Goal: Task Accomplishment & Management: Manage account settings

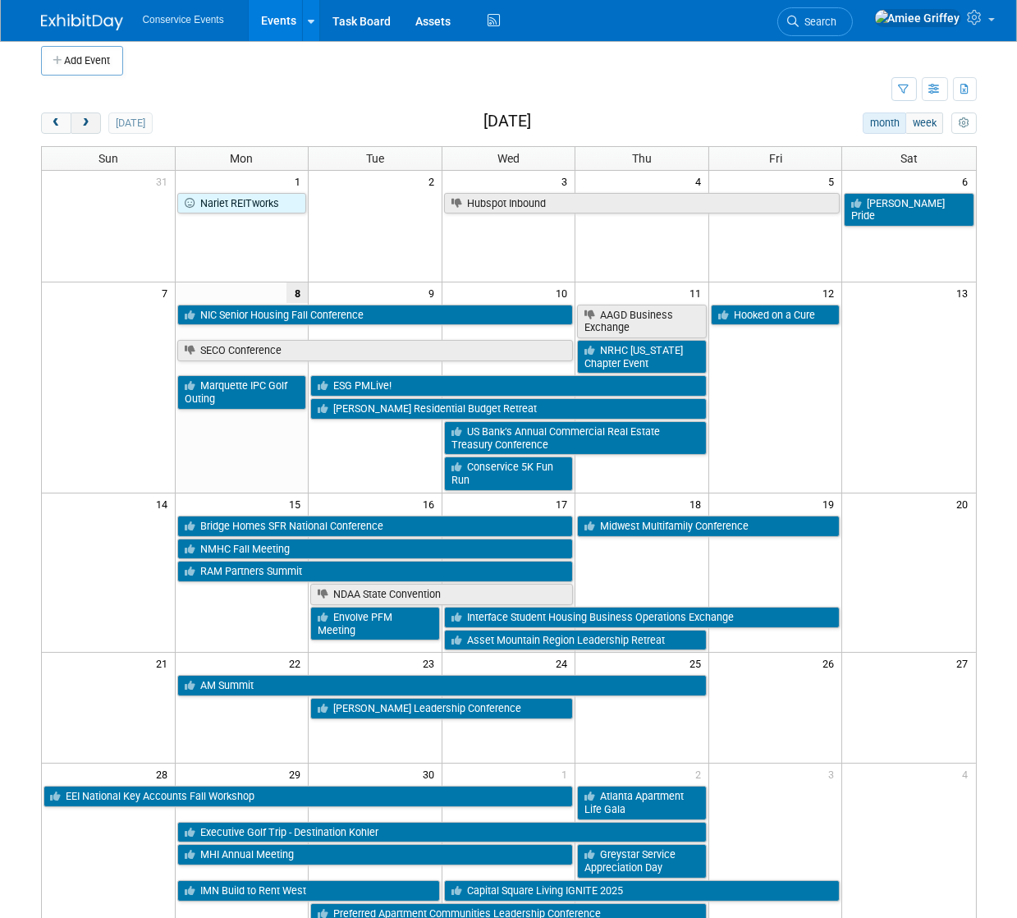
click at [85, 126] on span "next" at bounding box center [86, 123] width 12 height 11
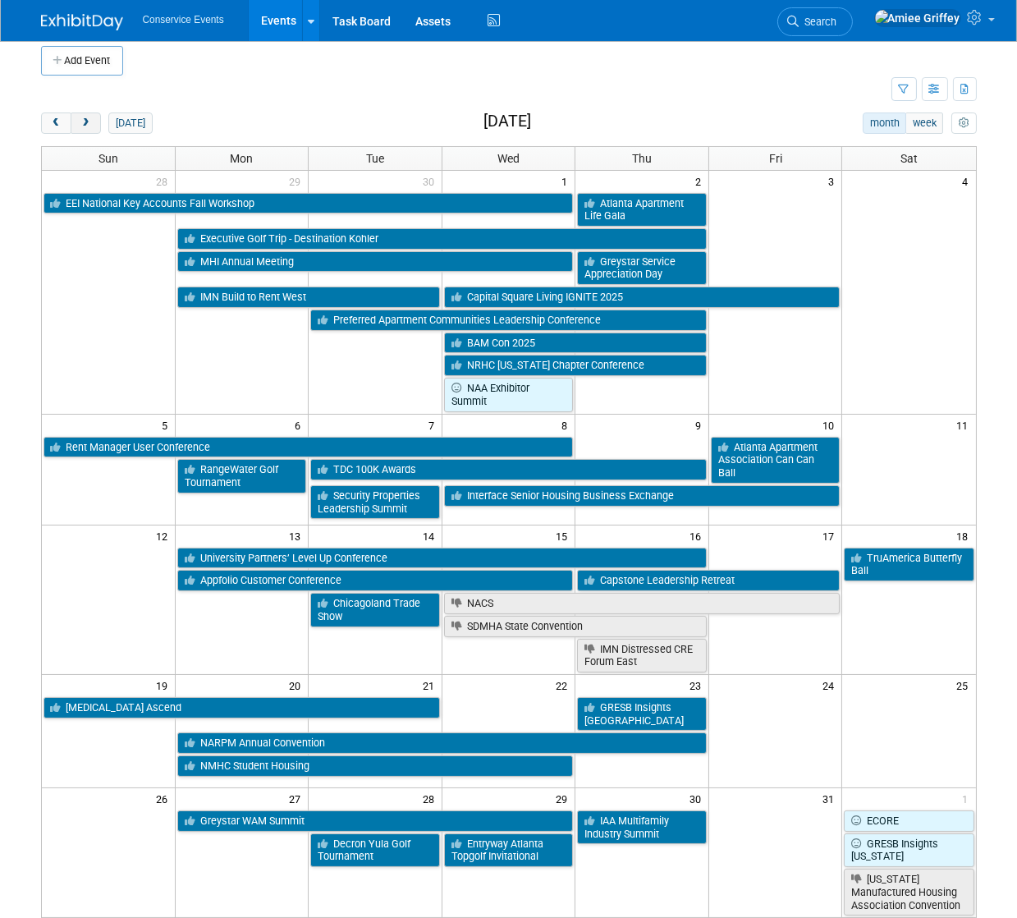
click at [85, 126] on span "next" at bounding box center [86, 123] width 12 height 11
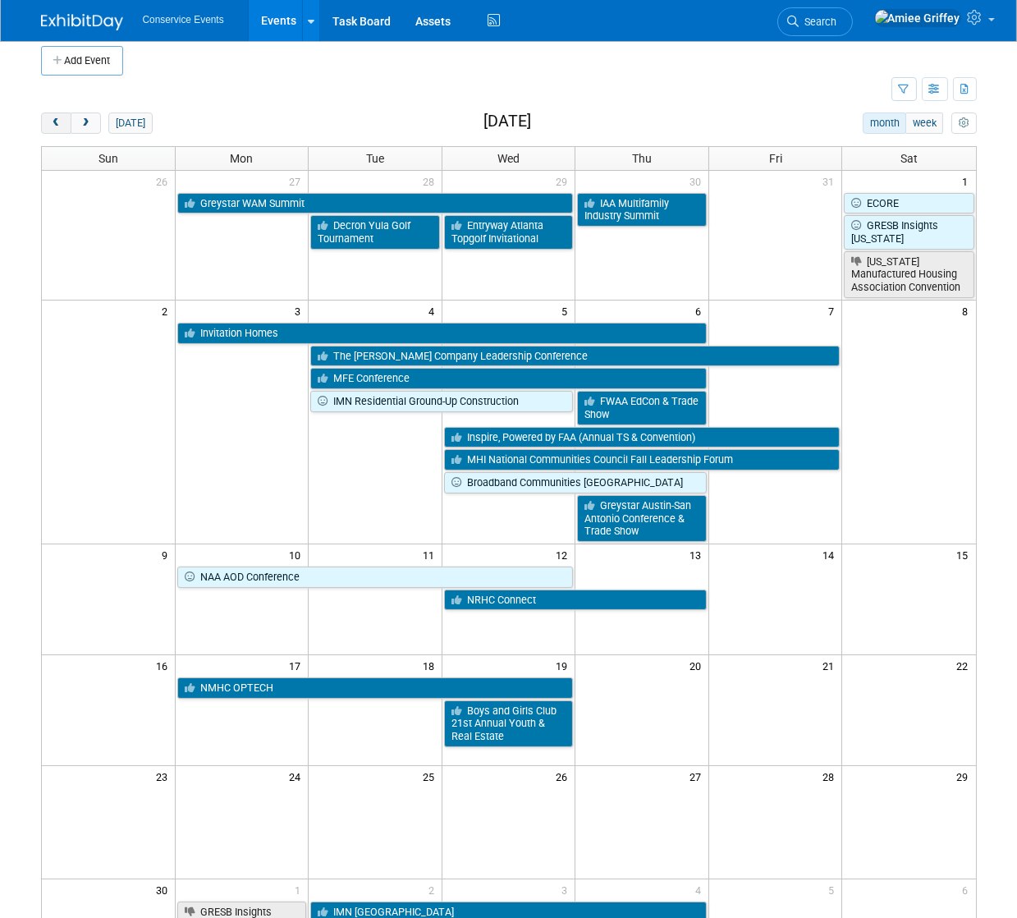
click at [53, 122] on span "prev" at bounding box center [56, 123] width 12 height 11
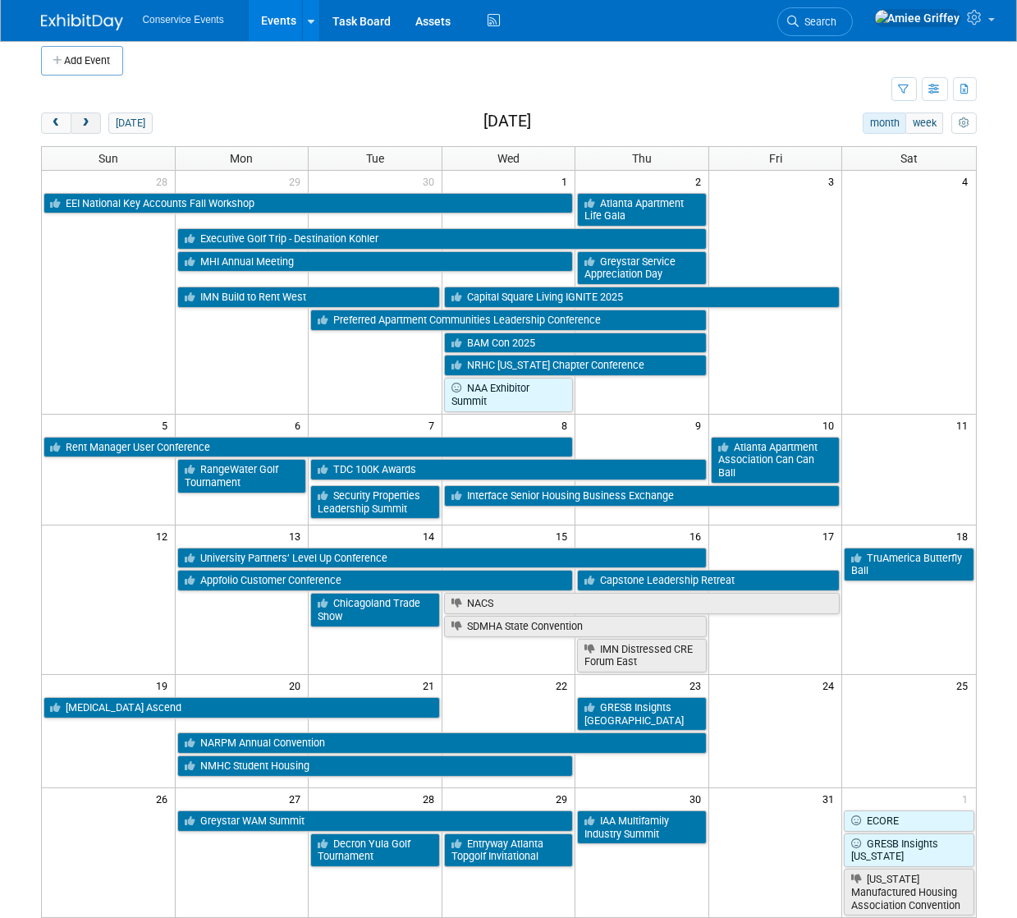
click at [87, 124] on span "next" at bounding box center [86, 123] width 12 height 11
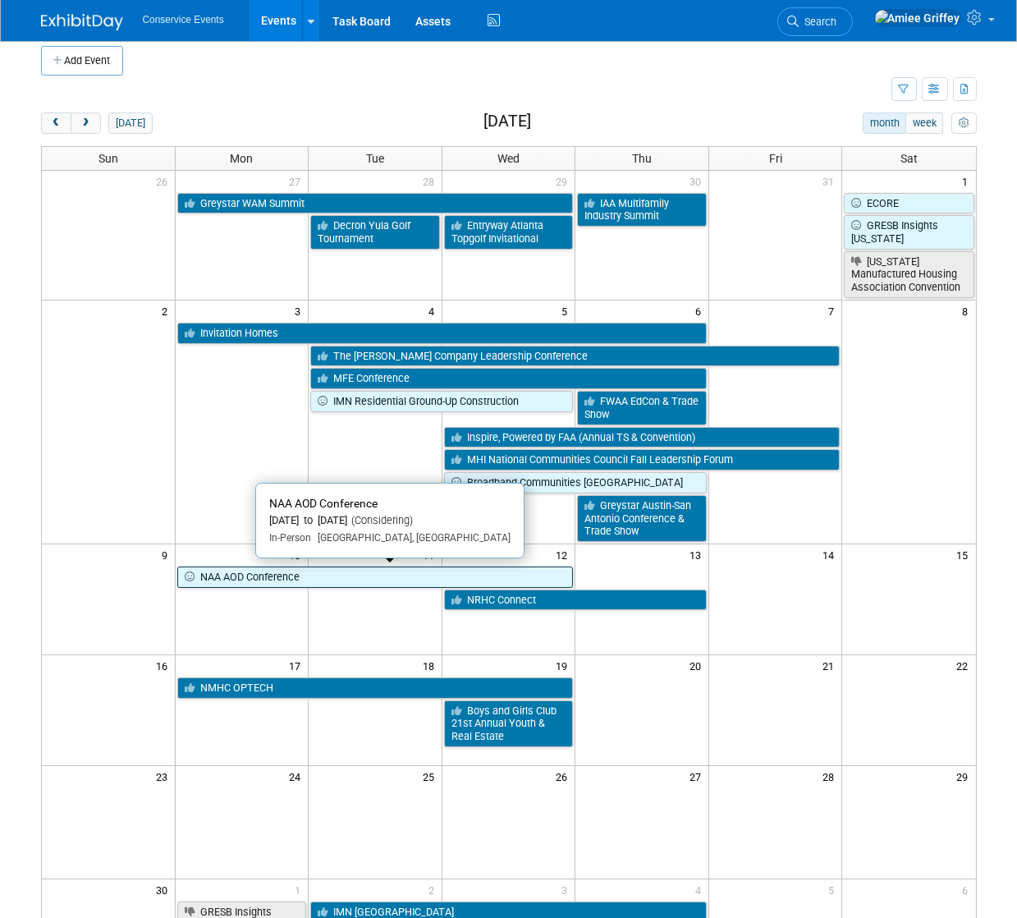
click at [285, 579] on link "NAA AOD Conference" at bounding box center [375, 576] width 397 height 21
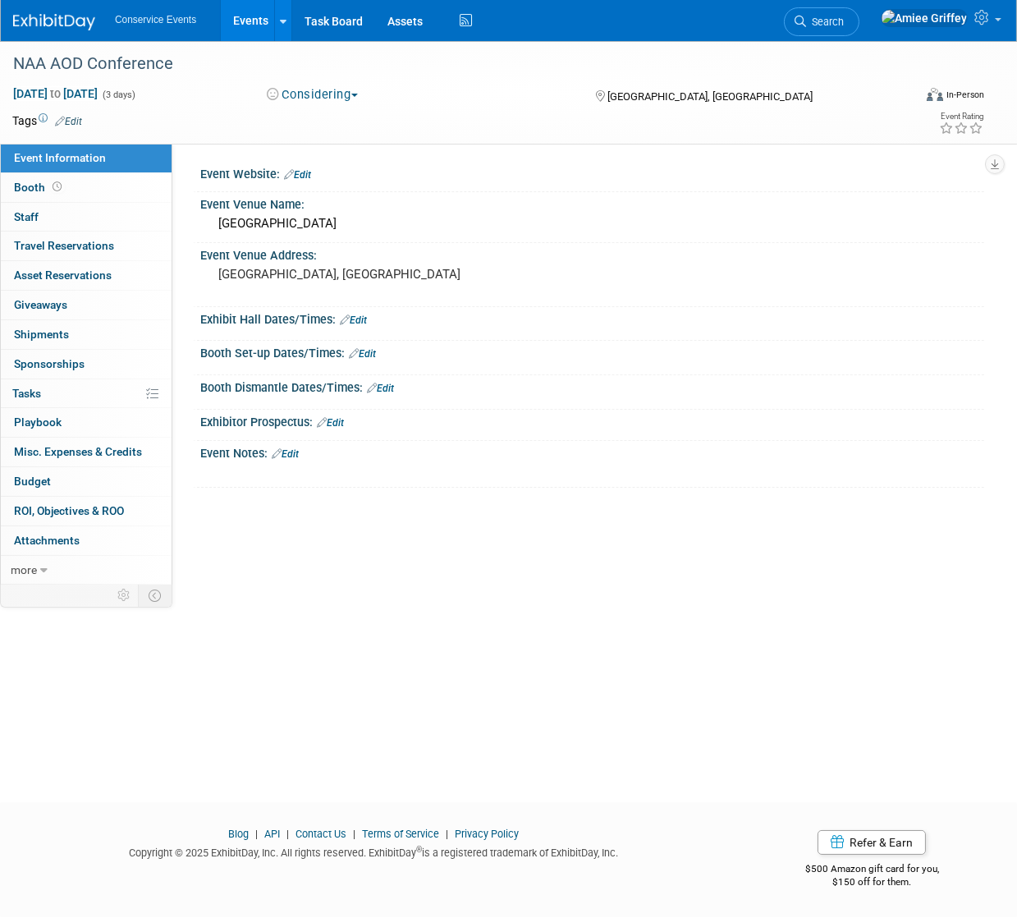
click at [291, 437] on div "Exhibitor Prospectus: Edit" at bounding box center [588, 426] width 791 height 32
click at [297, 454] on link "Edit" at bounding box center [285, 453] width 27 height 11
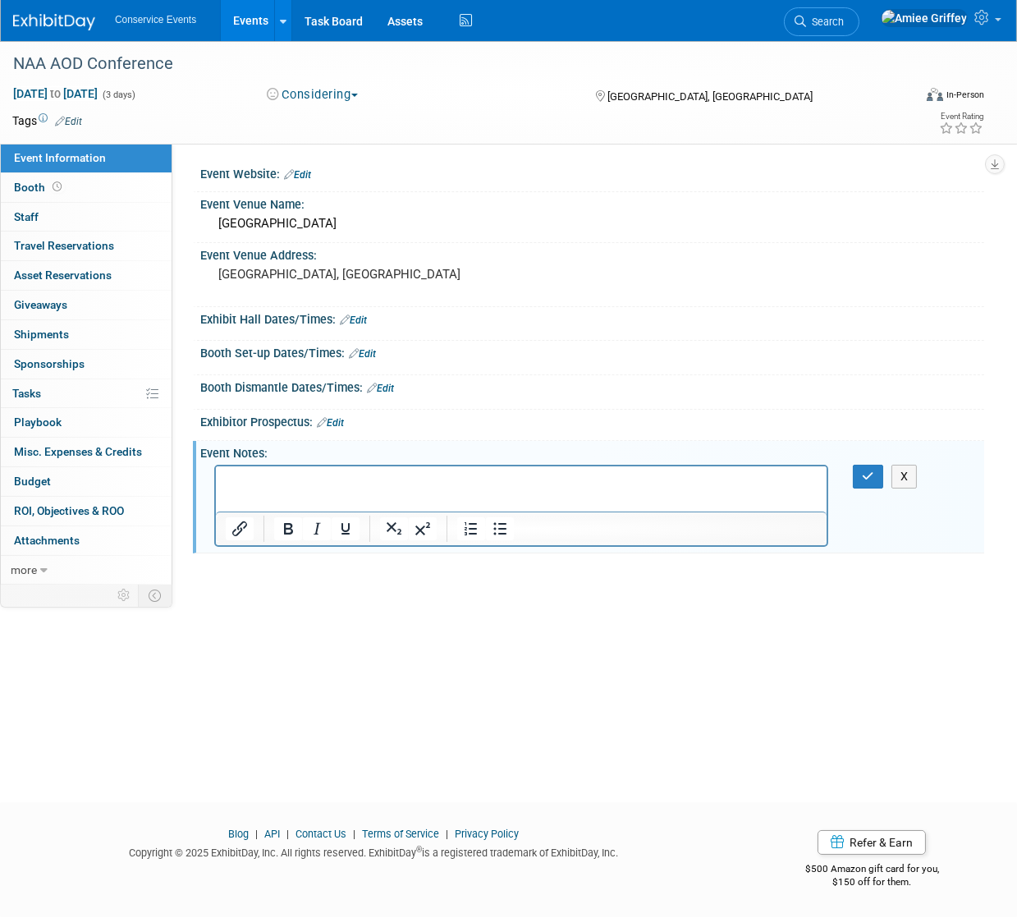
click at [260, 488] on p "Rich Text Area. Press ALT-0 for help." at bounding box center [521, 480] width 592 height 16
click at [858, 473] on button "button" at bounding box center [868, 477] width 30 height 24
